Goal: Information Seeking & Learning: Learn about a topic

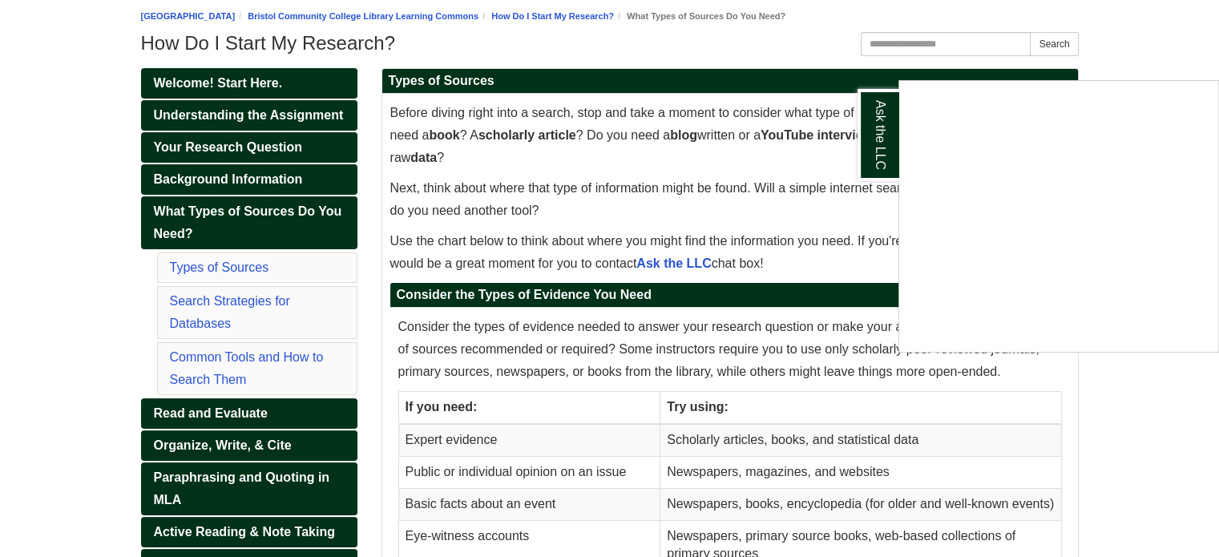
scroll to position [185, 0]
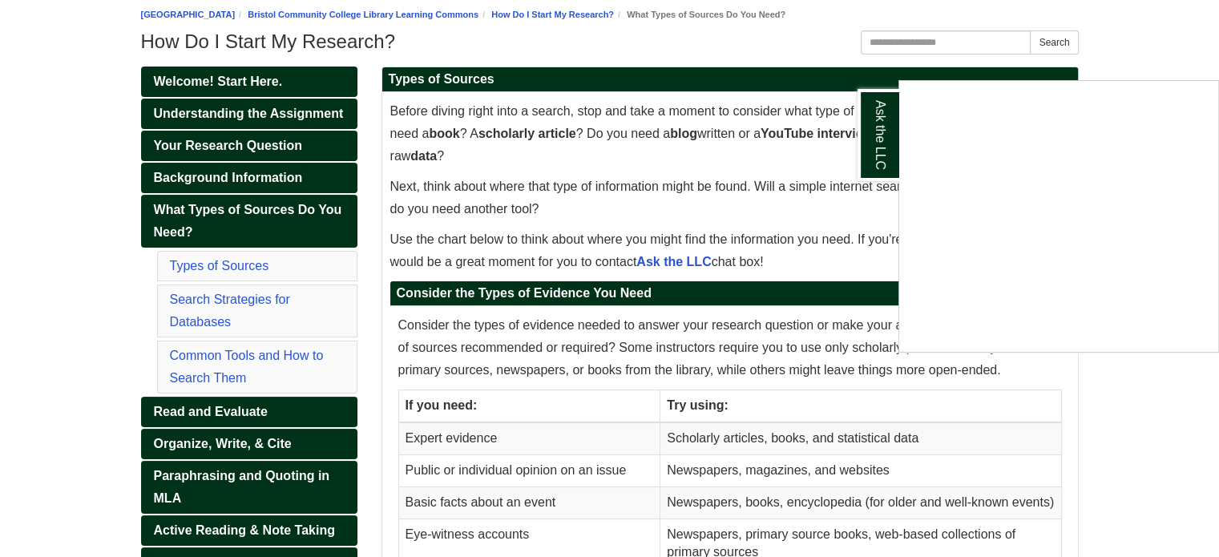
click at [269, 259] on div "Ask the LLC" at bounding box center [609, 278] width 1219 height 557
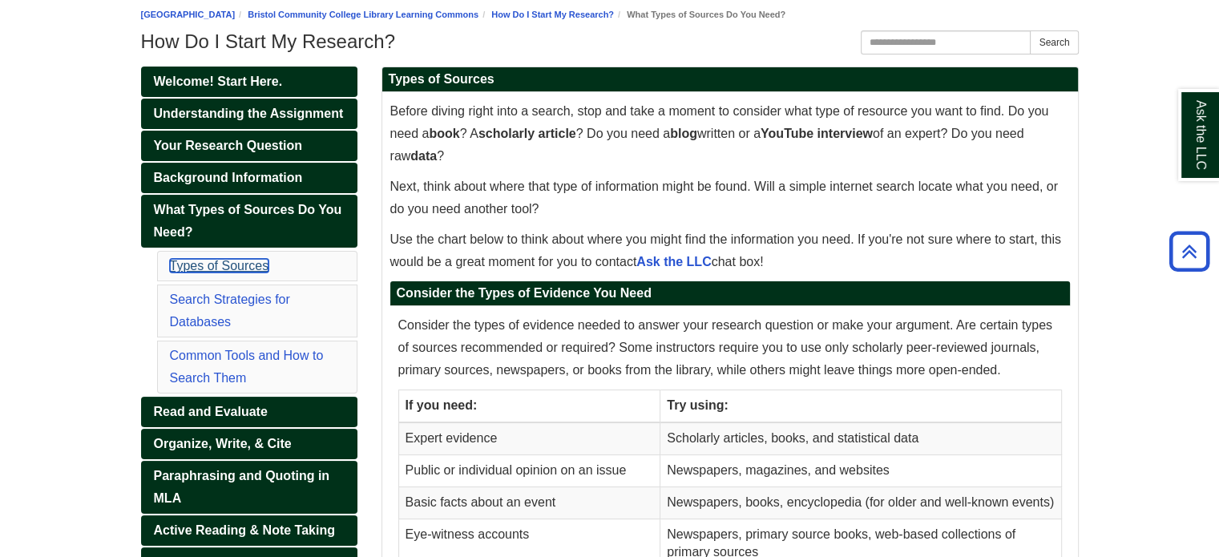
click at [228, 267] on link "Types of Sources" at bounding box center [219, 266] width 99 height 14
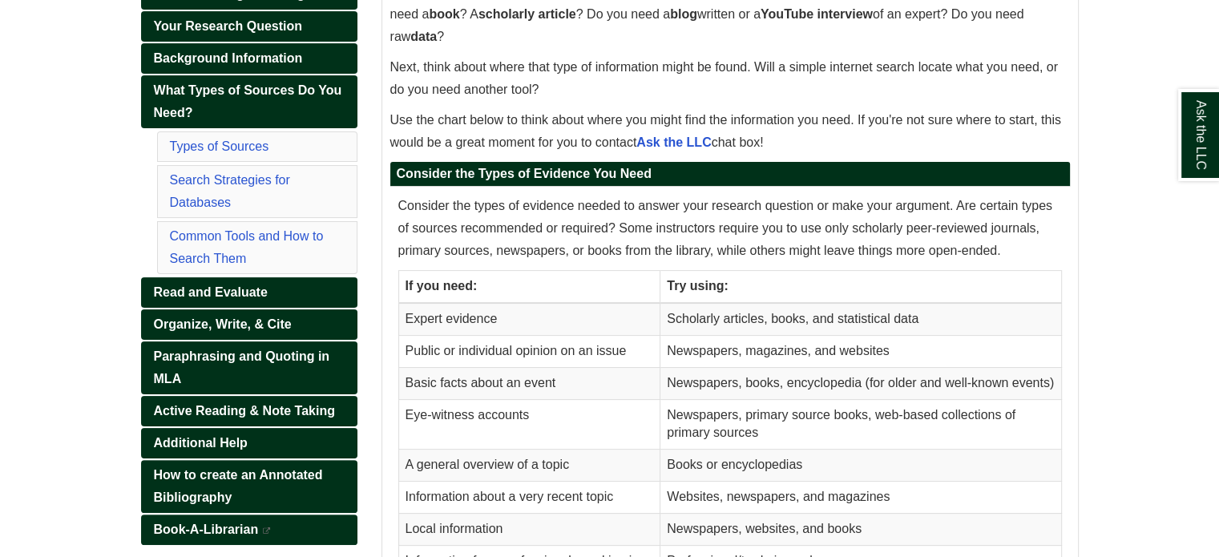
scroll to position [316, 0]
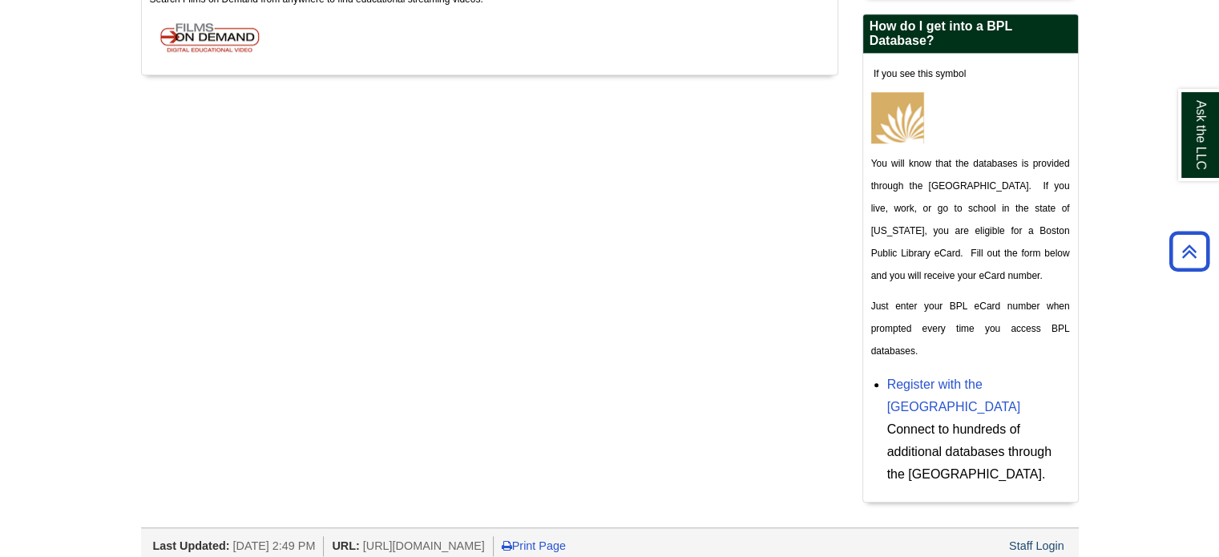
scroll to position [1228, 0]
